Goal: Find specific page/section: Find specific page/section

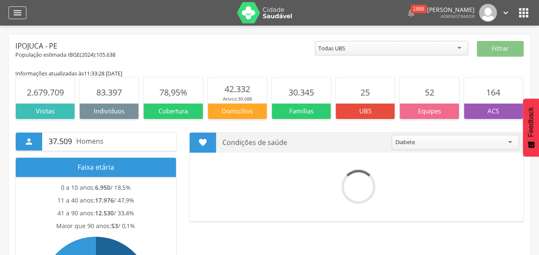
click at [14, 12] on icon "" at bounding box center [17, 13] width 10 height 10
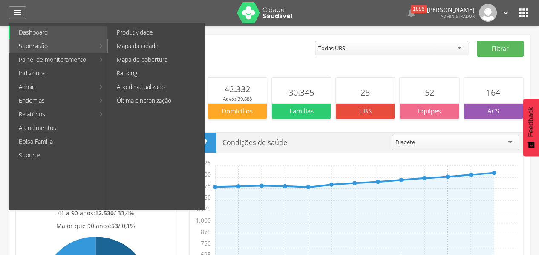
click at [120, 46] on link "Mapa da cidade" at bounding box center [156, 46] width 96 height 14
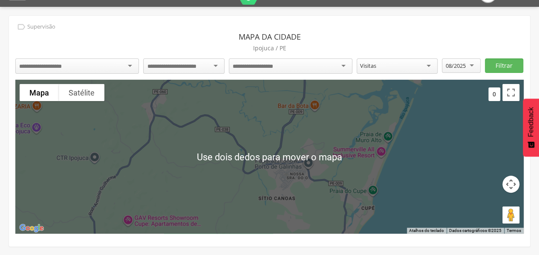
scroll to position [22, 0]
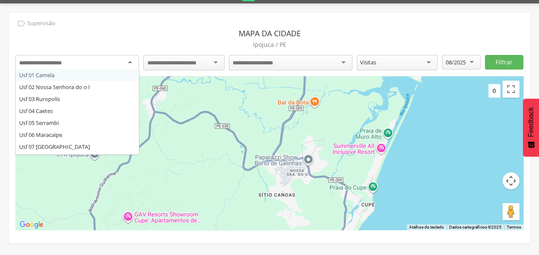
click at [130, 62] on div at bounding box center [77, 62] width 124 height 15
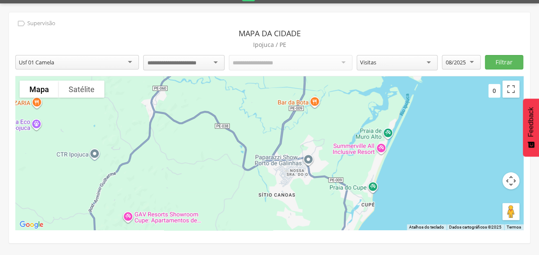
click at [216, 60] on div at bounding box center [183, 62] width 81 height 15
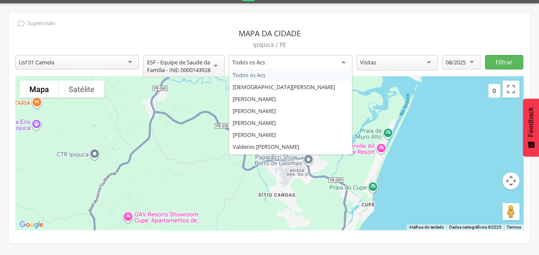
click at [272, 63] on div "Todos os Acs" at bounding box center [291, 62] width 124 height 15
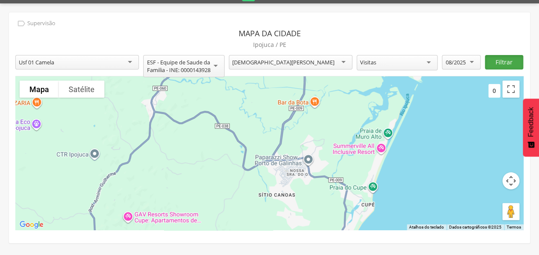
click at [505, 66] on button "Filtrar" at bounding box center [504, 62] width 38 height 14
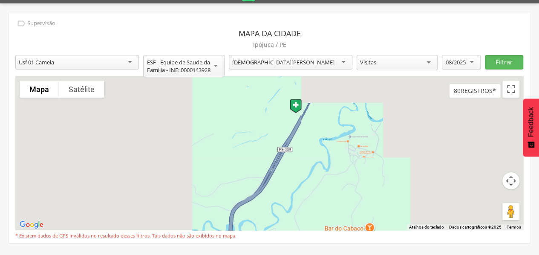
click at [353, 192] on div at bounding box center [269, 153] width 509 height 154
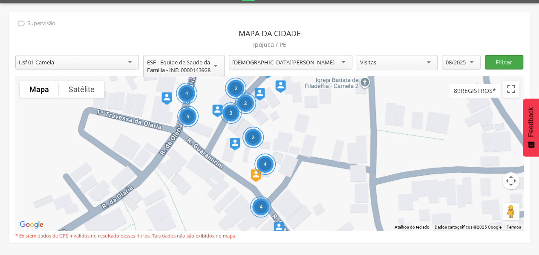
scroll to position [26, 0]
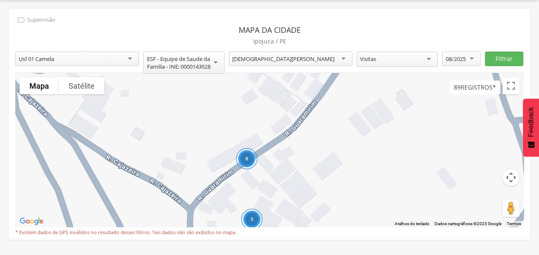
click at [83, 81] on button "Satélite" at bounding box center [82, 85] width 46 height 17
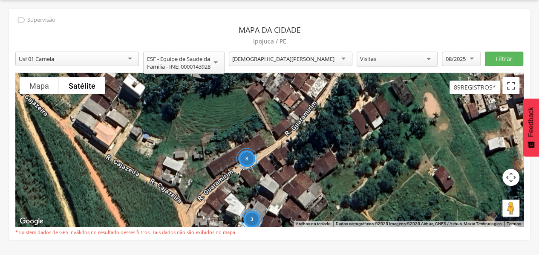
click at [513, 84] on button "Ativar a visualização em tela cheia" at bounding box center [511, 85] width 17 height 17
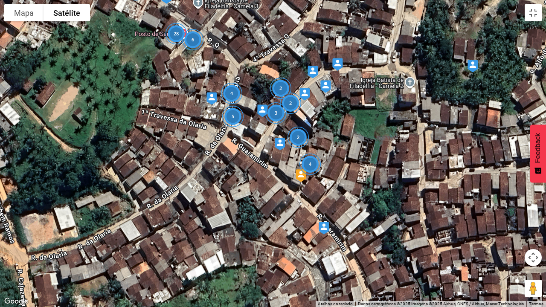
drag, startPoint x: 385, startPoint y: 281, endPoint x: 319, endPoint y: 160, distance: 137.6
click at [319, 160] on div "4" at bounding box center [309, 163] width 21 height 21
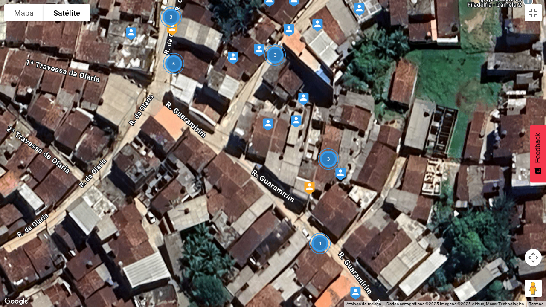
click at [304, 186] on img at bounding box center [309, 188] width 17 height 20
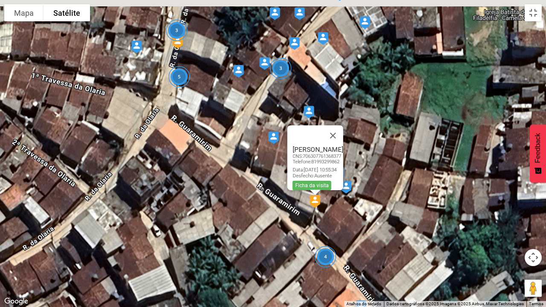
drag, startPoint x: 204, startPoint y: 36, endPoint x: 213, endPoint y: 61, distance: 26.4
click at [213, 61] on div "4 5 3 3 3 [PERSON_NAME] CNS: 706307761368377 Telefone: [PHONE_NUMBER] Data: [DA…" at bounding box center [273, 153] width 546 height 307
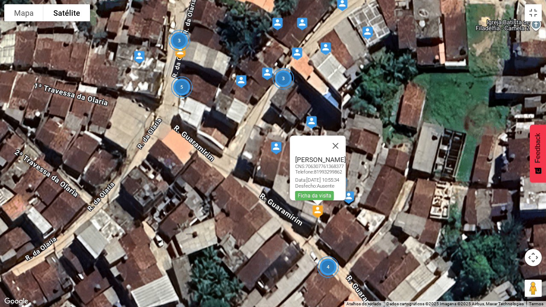
click at [183, 55] on img at bounding box center [179, 53] width 17 height 20
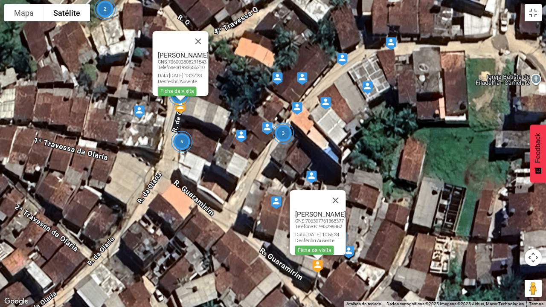
click at [242, 132] on img at bounding box center [240, 136] width 17 height 20
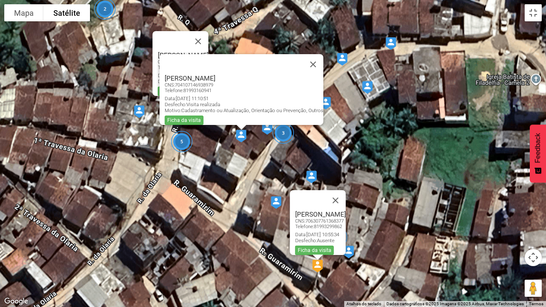
click at [368, 86] on img at bounding box center [367, 88] width 17 height 20
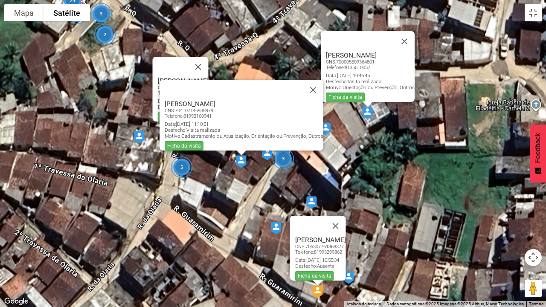
click at [367, 116] on img at bounding box center [367, 113] width 17 height 20
click at [137, 135] on img at bounding box center [138, 137] width 17 height 20
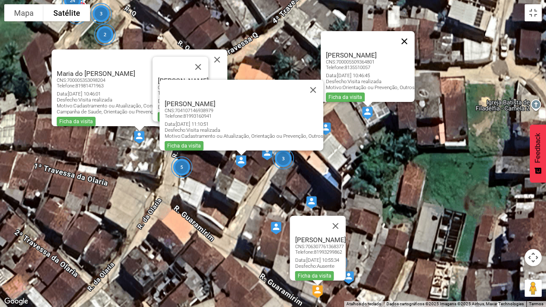
click at [407, 32] on button "Fechar" at bounding box center [404, 41] width 20 height 20
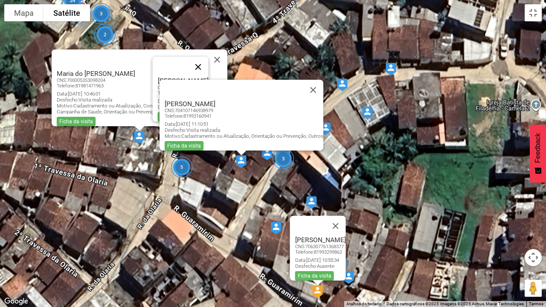
click at [208, 60] on button "Fechar" at bounding box center [198, 67] width 20 height 20
click at [219, 55] on button "Fechar" at bounding box center [217, 59] width 20 height 20
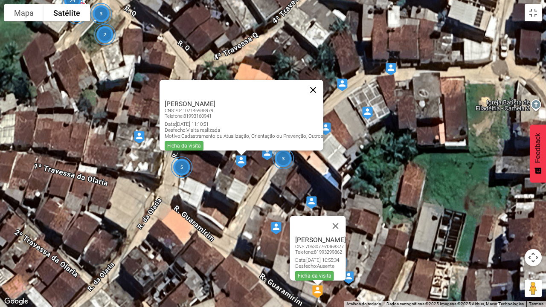
click at [317, 81] on button "Fechar" at bounding box center [313, 90] width 20 height 20
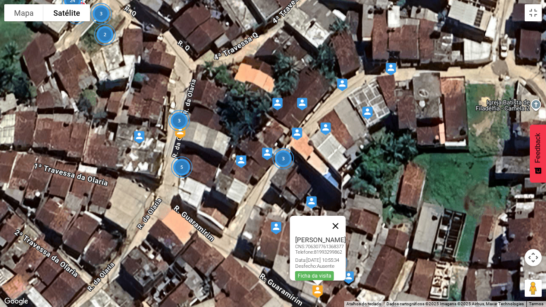
click at [346, 226] on button "Fechar" at bounding box center [335, 226] width 20 height 20
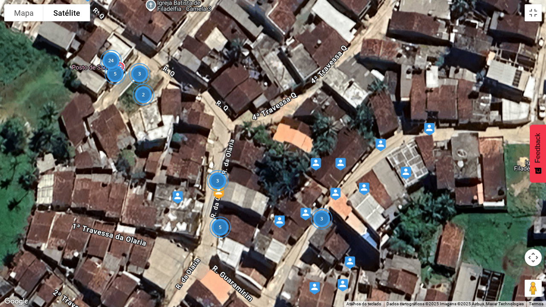
drag, startPoint x: 228, startPoint y: 107, endPoint x: 269, endPoint y: 171, distance: 75.7
click at [269, 171] on div "4 5 3 3 3 5 3 2 24" at bounding box center [273, 153] width 546 height 307
click at [123, 64] on div "5" at bounding box center [114, 73] width 21 height 21
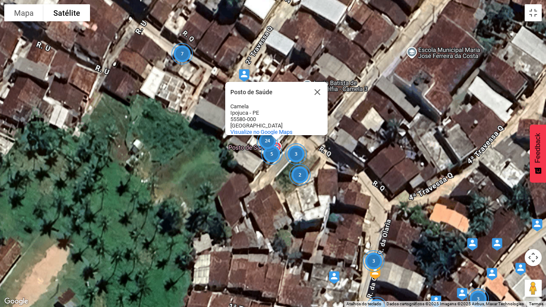
click at [265, 18] on div "4 5 3 3 3 5 3 2 24 7 Posto de Saúde Posto de Saúde Camela Ipojuca - PE 55580-00…" at bounding box center [273, 153] width 546 height 307
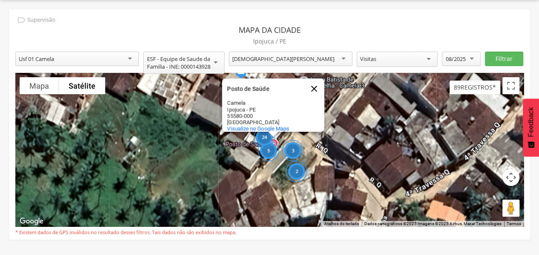
click at [313, 78] on button "Fechar" at bounding box center [314, 88] width 20 height 20
